Goal: Transaction & Acquisition: Book appointment/travel/reservation

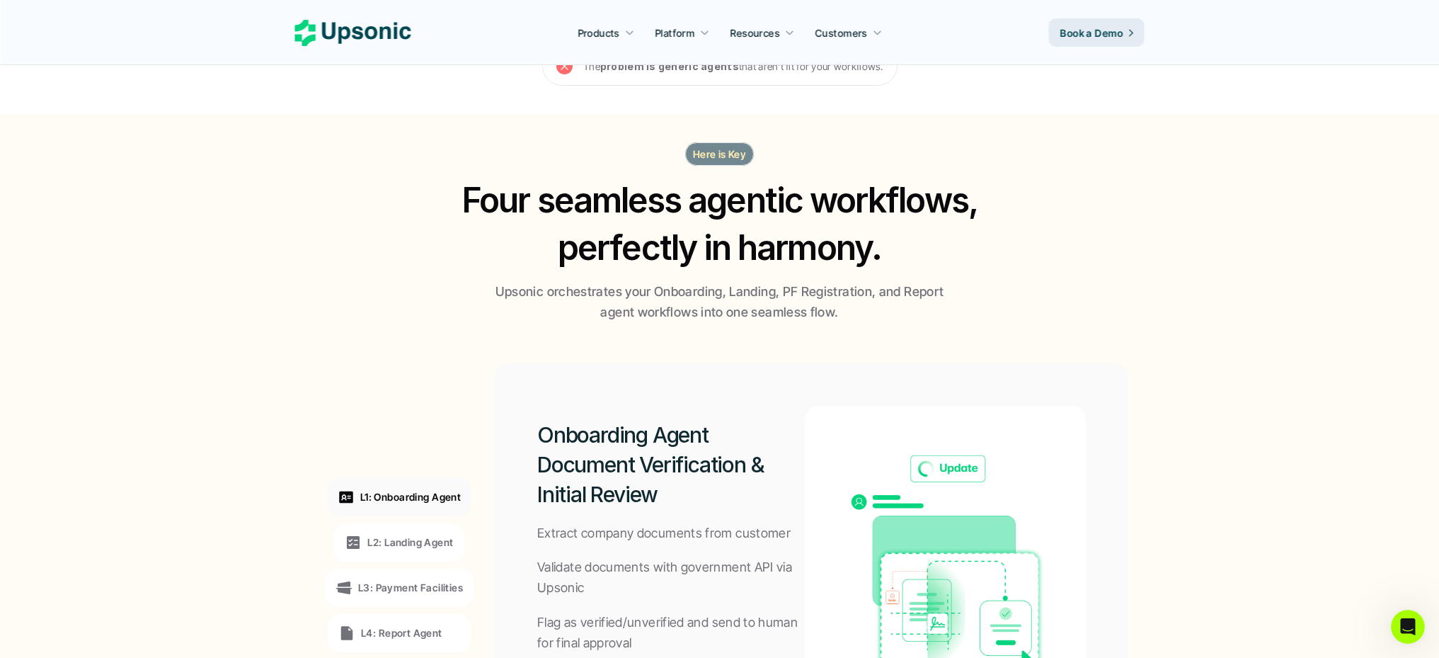
scroll to position [985, 0]
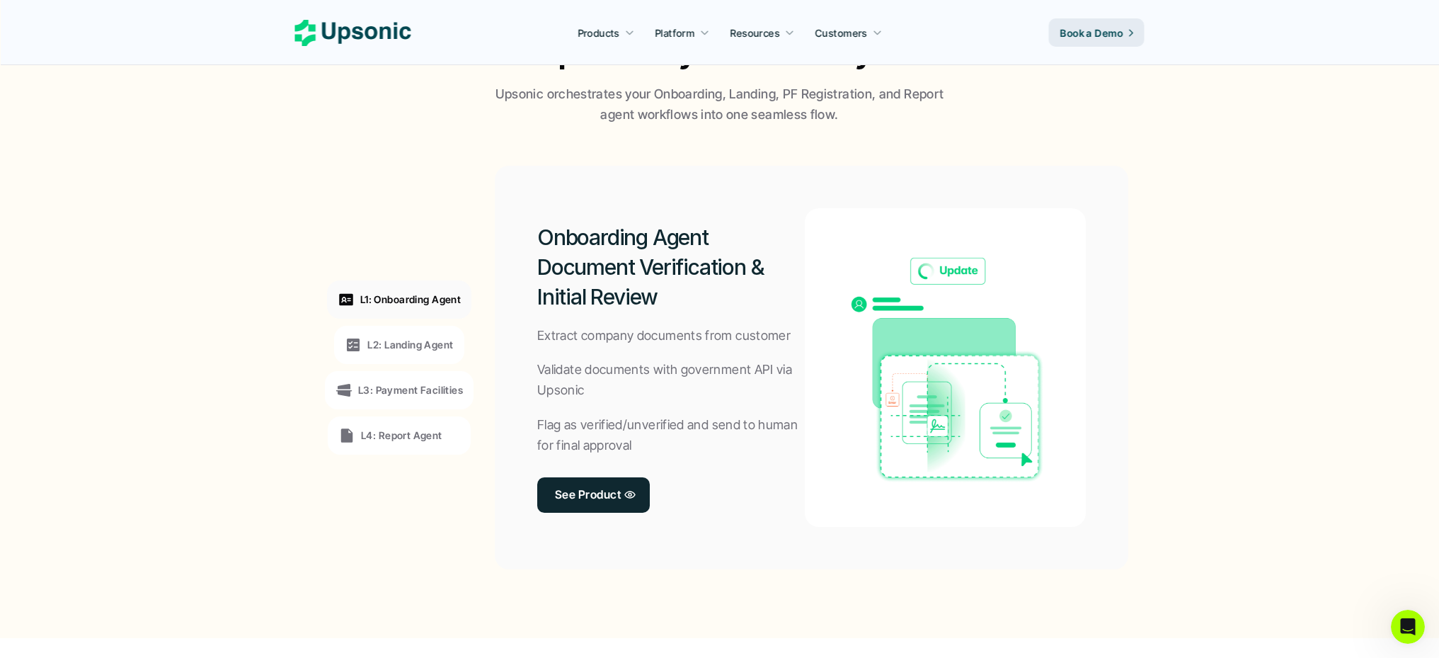
click at [417, 345] on p "L2: Landing Agent" at bounding box center [410, 344] width 86 height 15
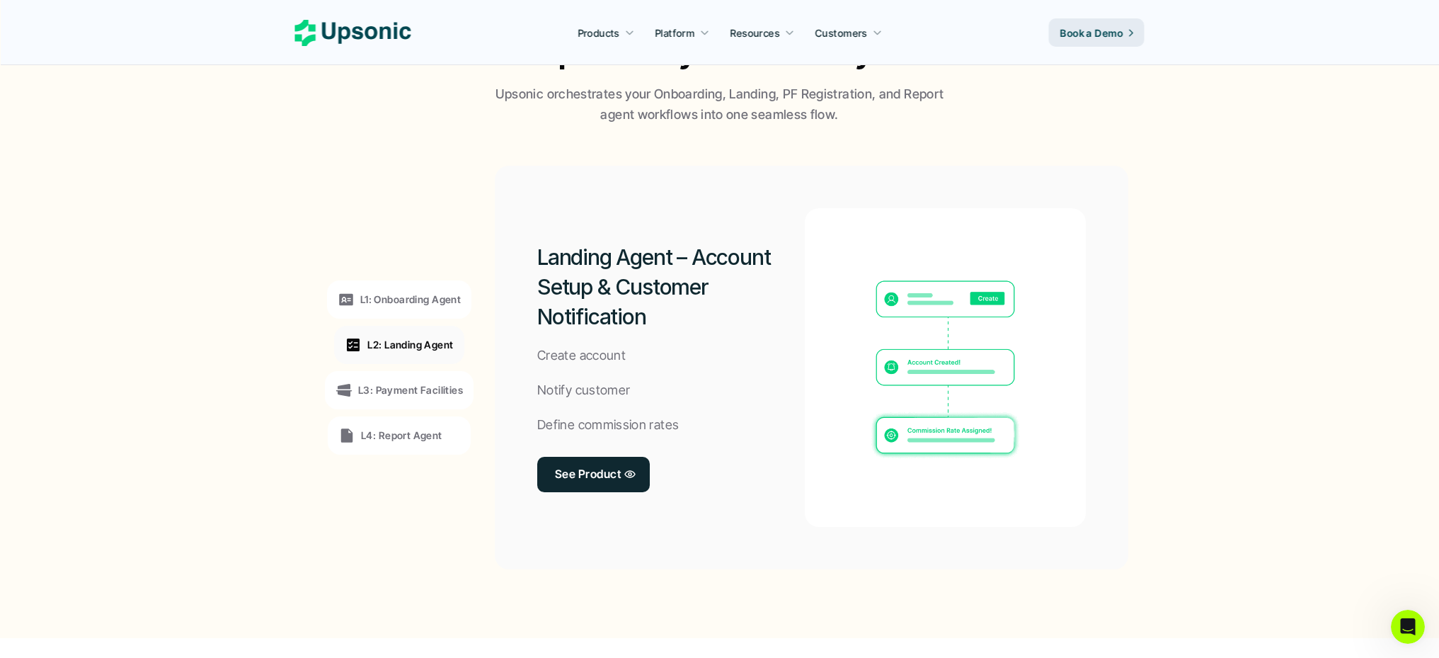
click at [400, 387] on p "L3: Payment Facilities" at bounding box center [410, 389] width 105 height 15
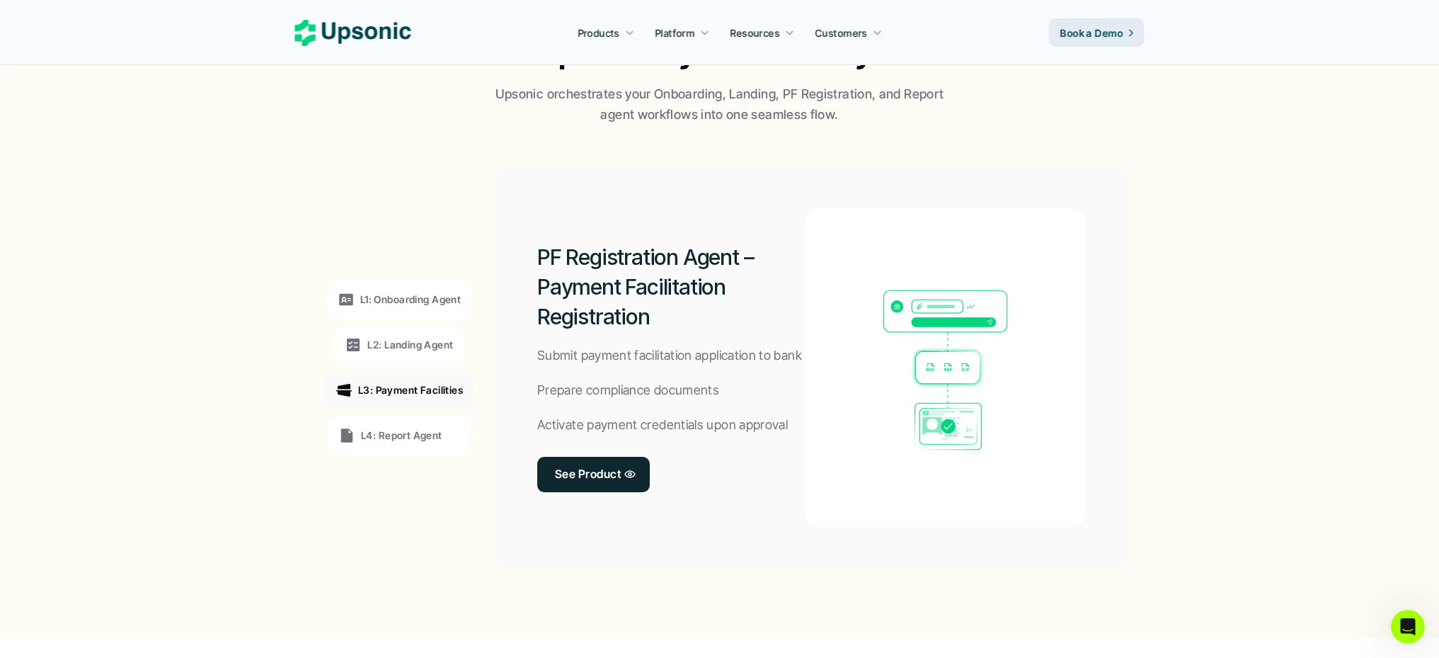
click at [406, 438] on p "L4: Report Agent" at bounding box center [401, 434] width 81 height 15
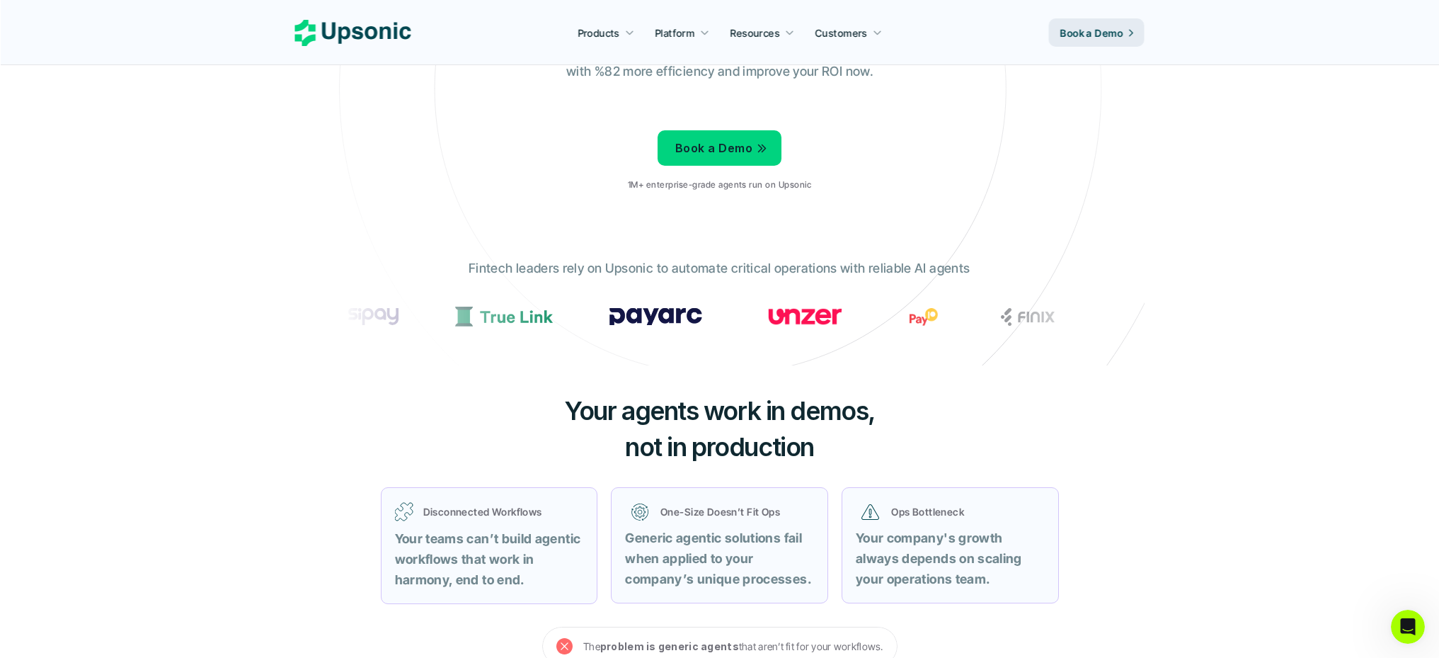
scroll to position [0, 0]
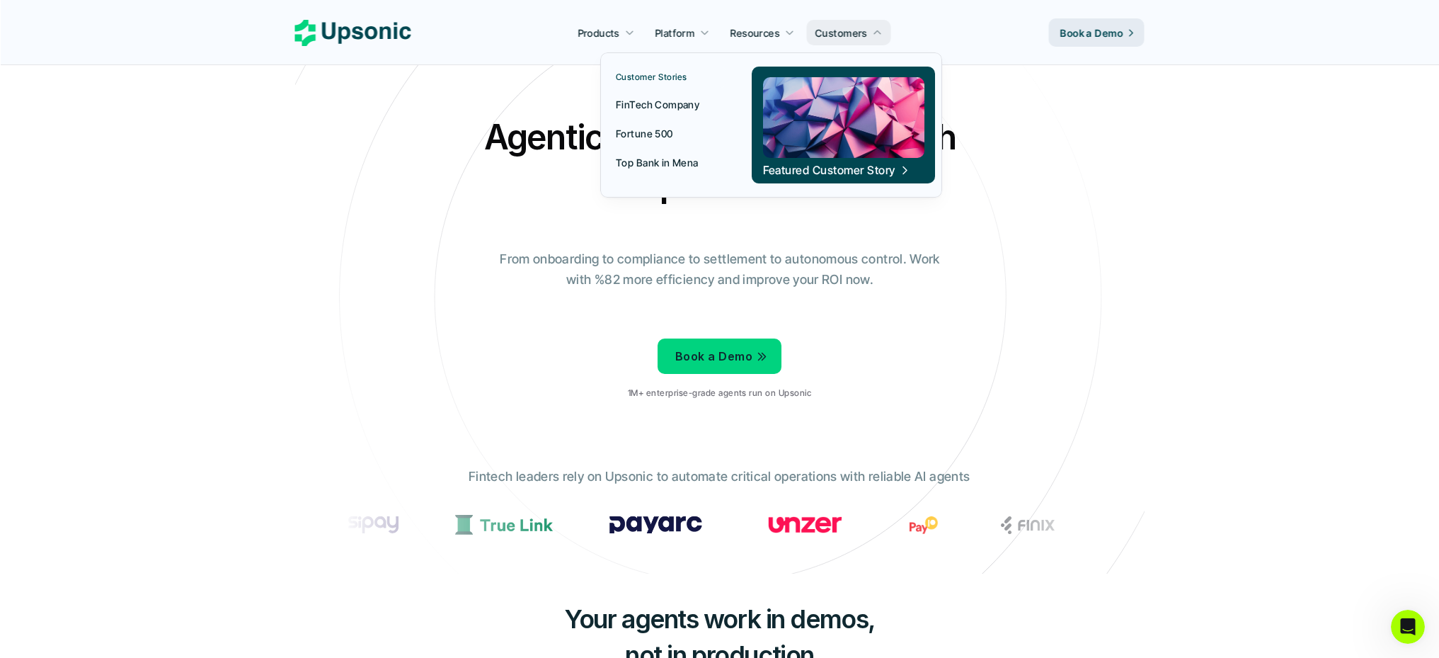
click at [853, 33] on p "Customers" at bounding box center [841, 32] width 52 height 15
click at [662, 98] on p "FinTech Company" at bounding box center [658, 104] width 84 height 15
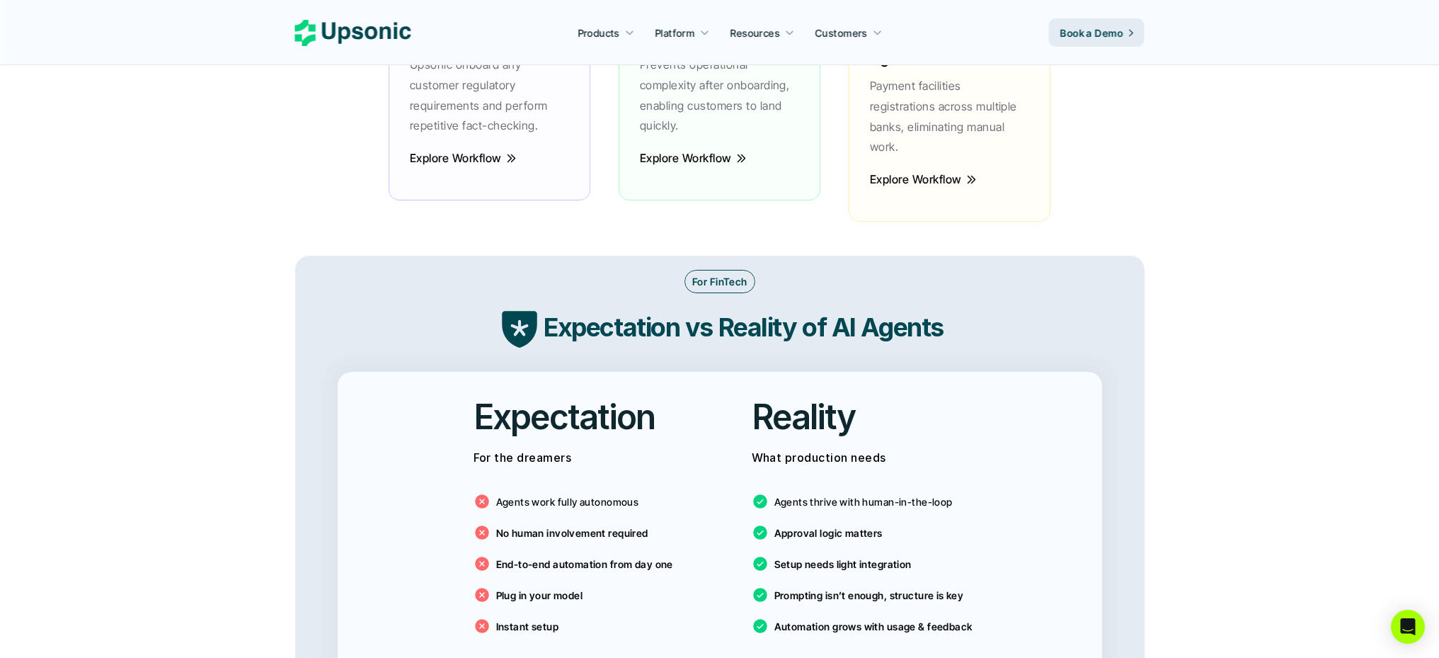
scroll to position [2455, 0]
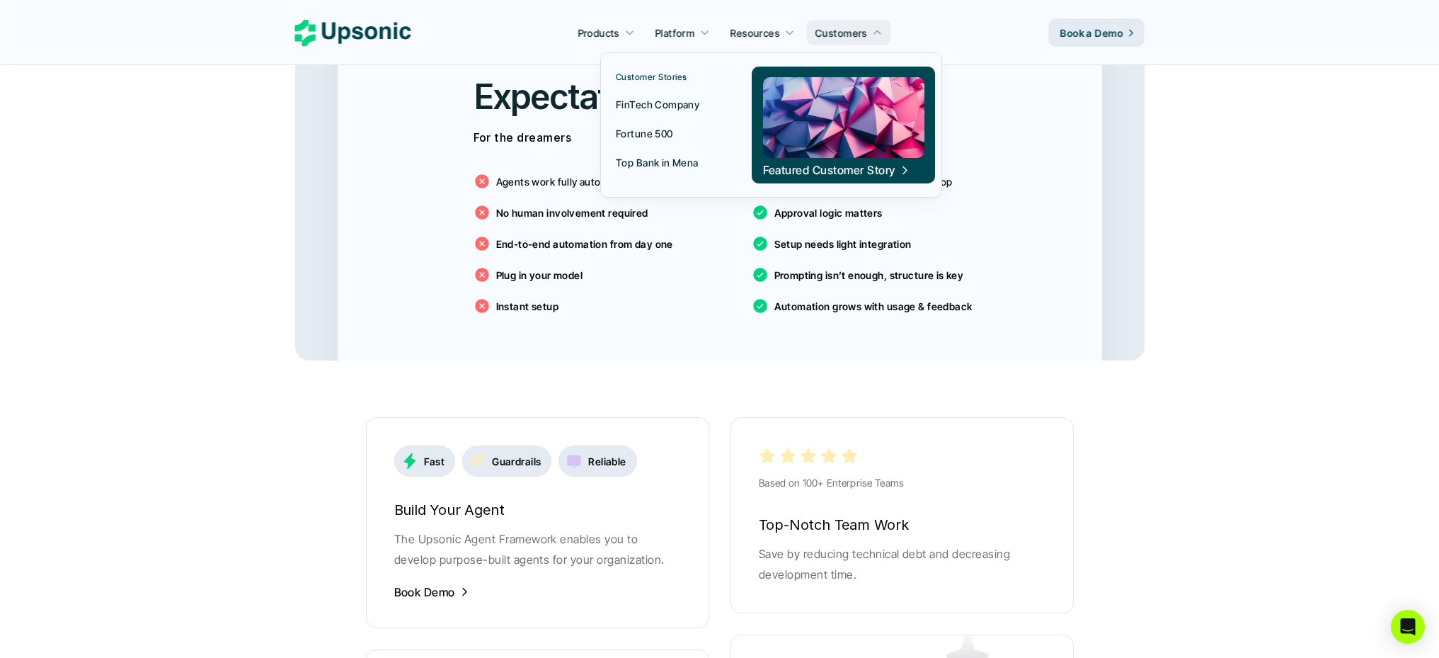
click at [684, 102] on p "FinTech Company" at bounding box center [658, 104] width 84 height 15
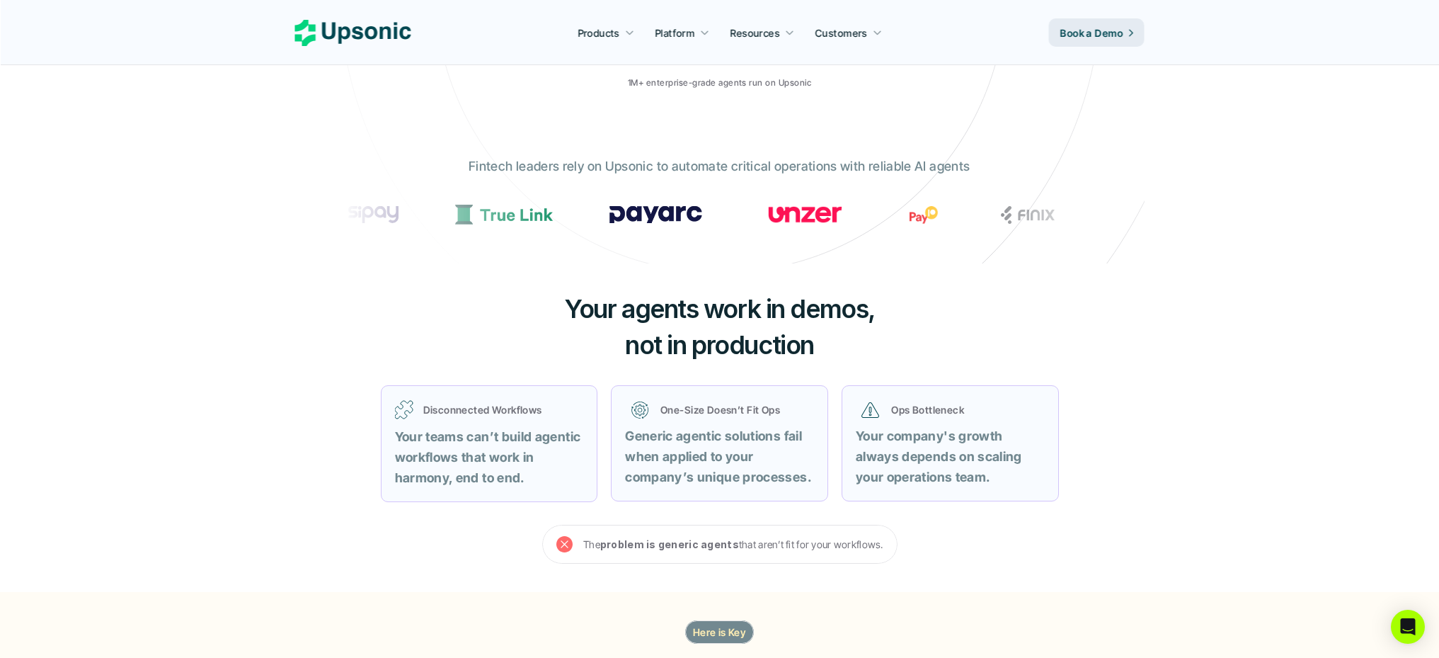
scroll to position [728, 0]
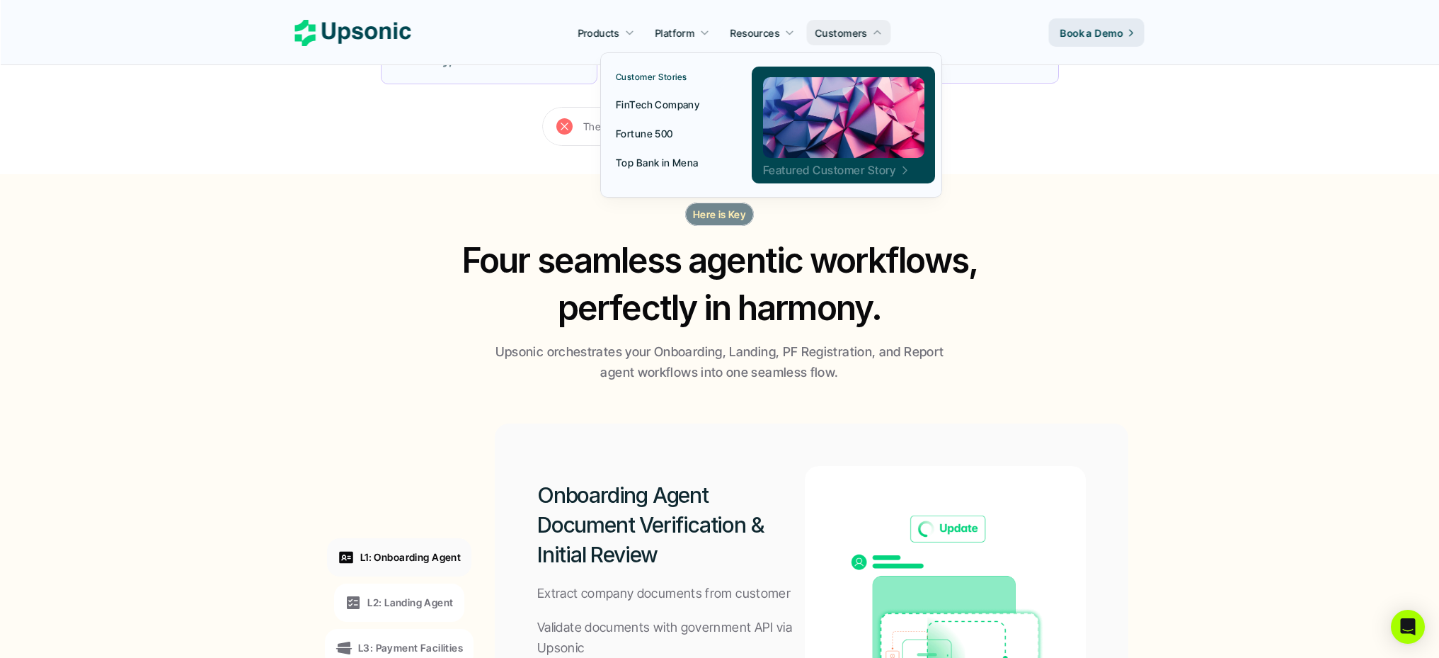
click at [833, 171] on p "Featured Customer Story" at bounding box center [829, 170] width 132 height 16
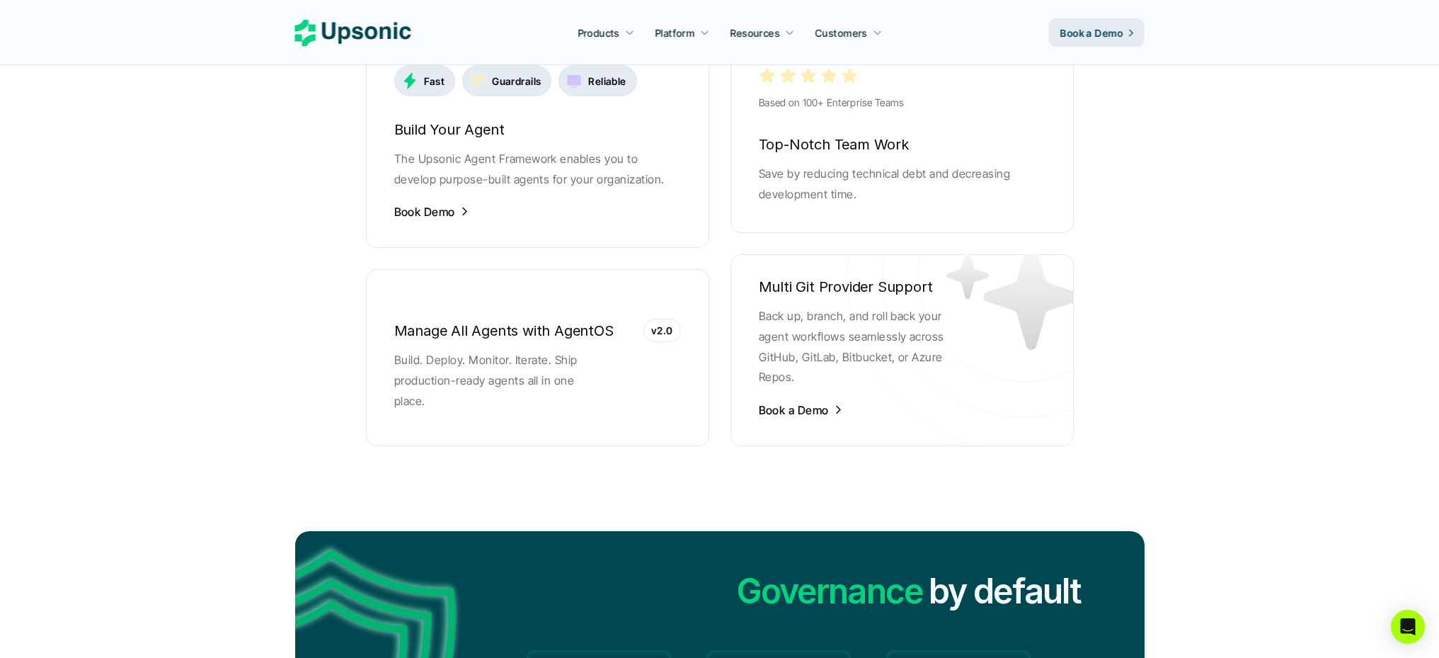
scroll to position [2797, 0]
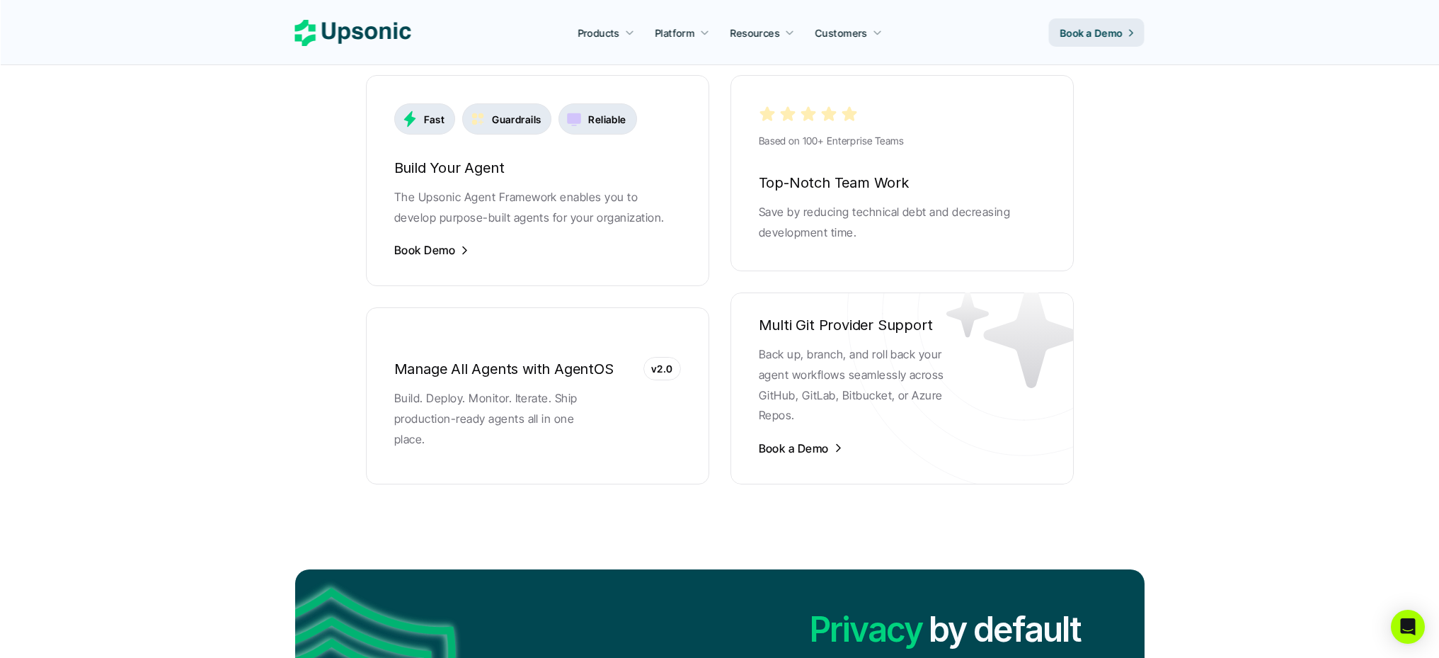
click at [1098, 31] on p "Book a Demo" at bounding box center [1091, 32] width 63 height 15
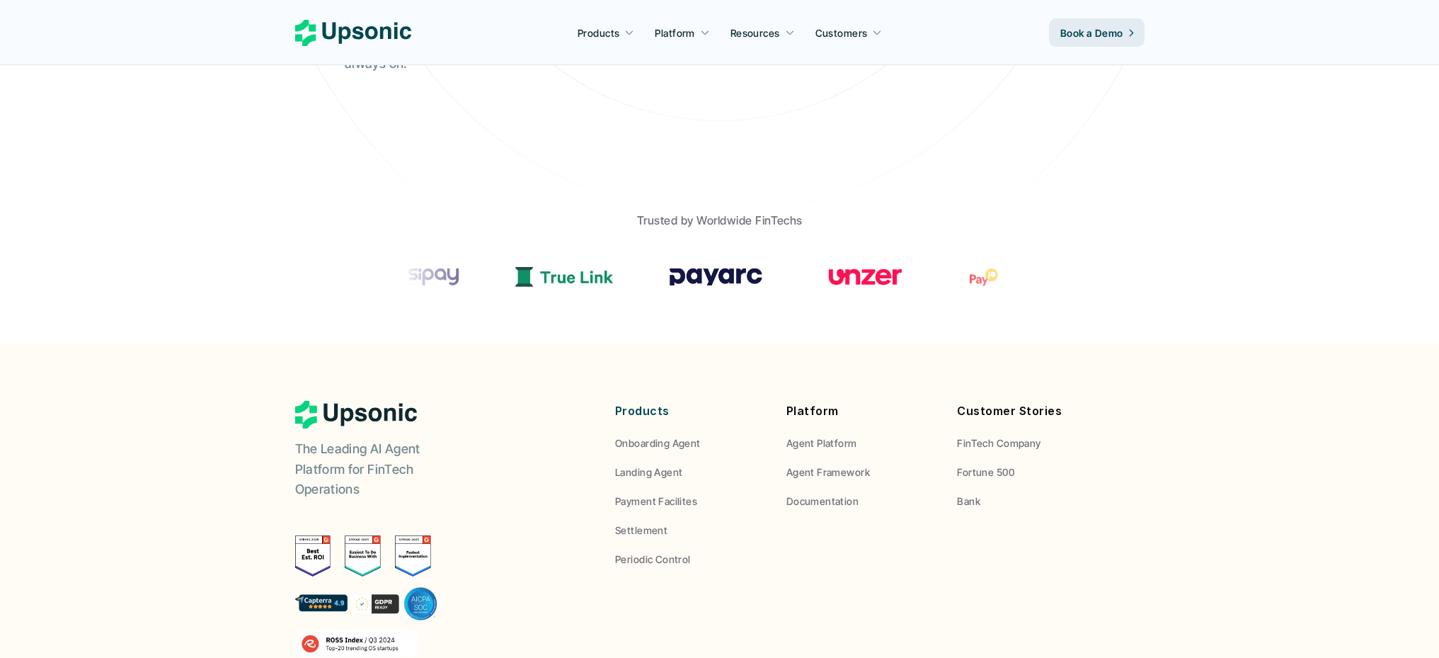
scroll to position [505, 0]
